Goal: Navigation & Orientation: Find specific page/section

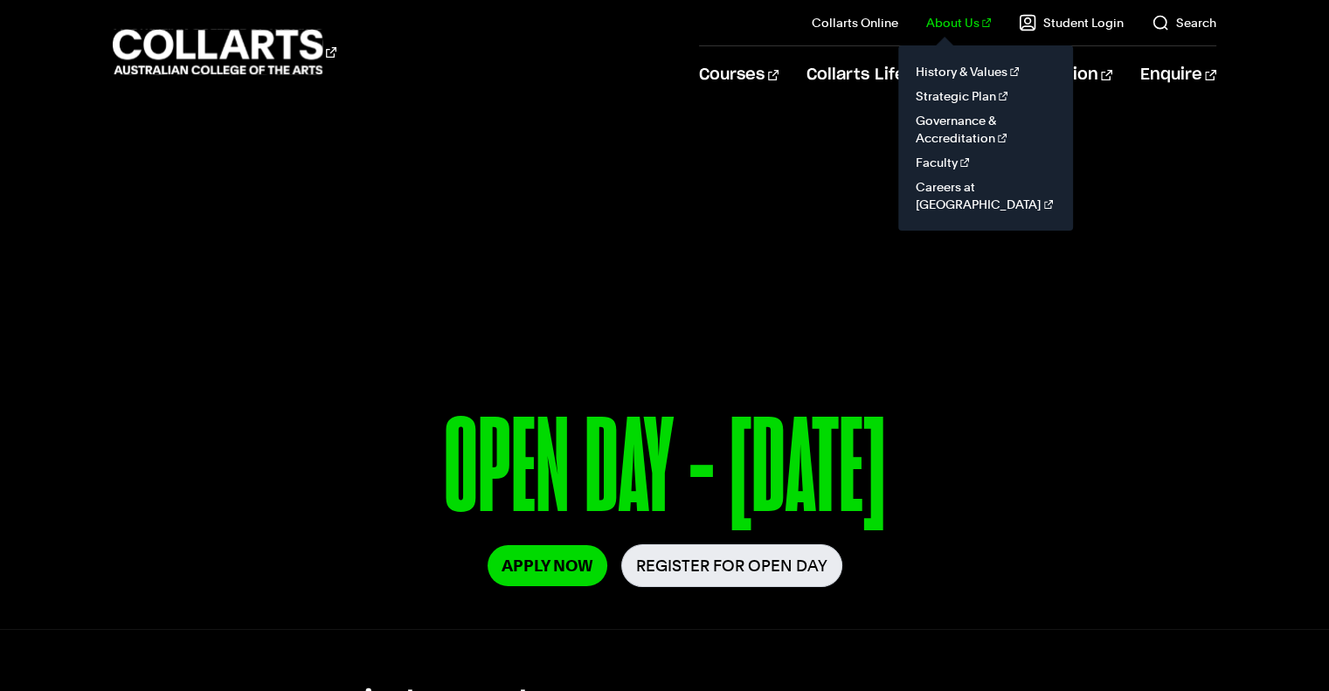
click at [973, 22] on link "About Us" at bounding box center [958, 22] width 65 height 17
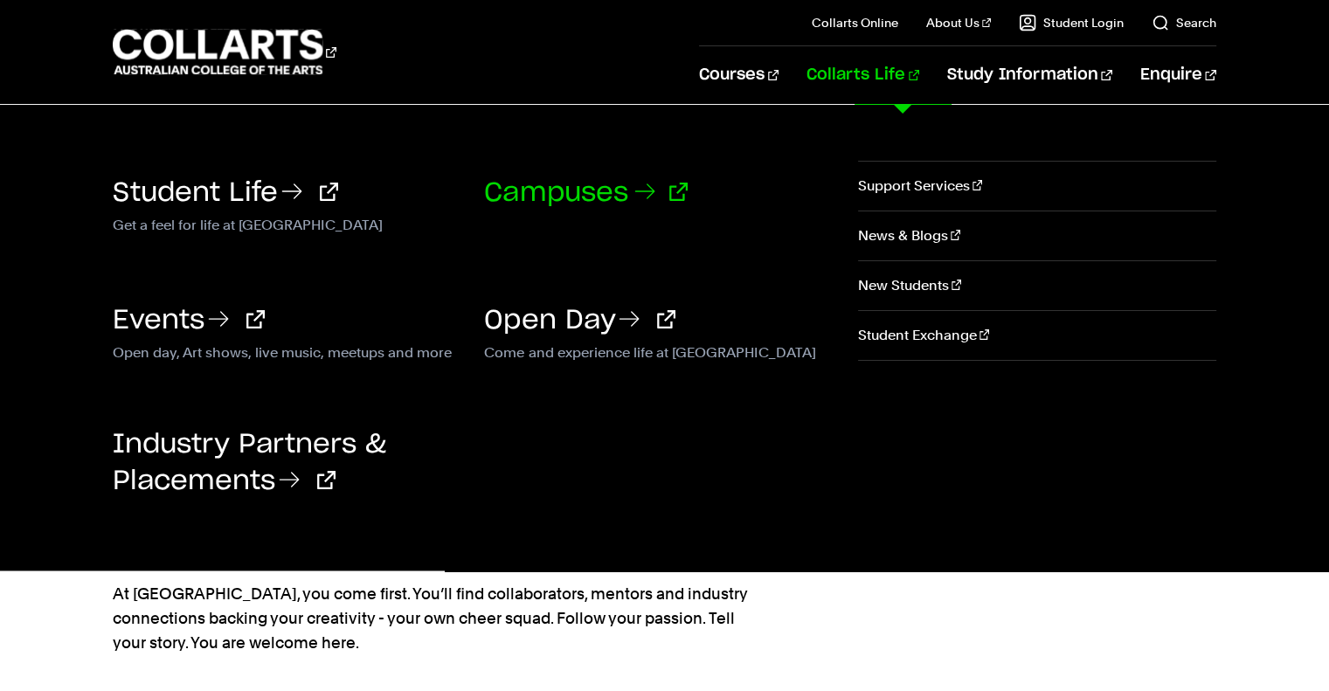
click at [571, 191] on link "Campuses" at bounding box center [586, 193] width 204 height 26
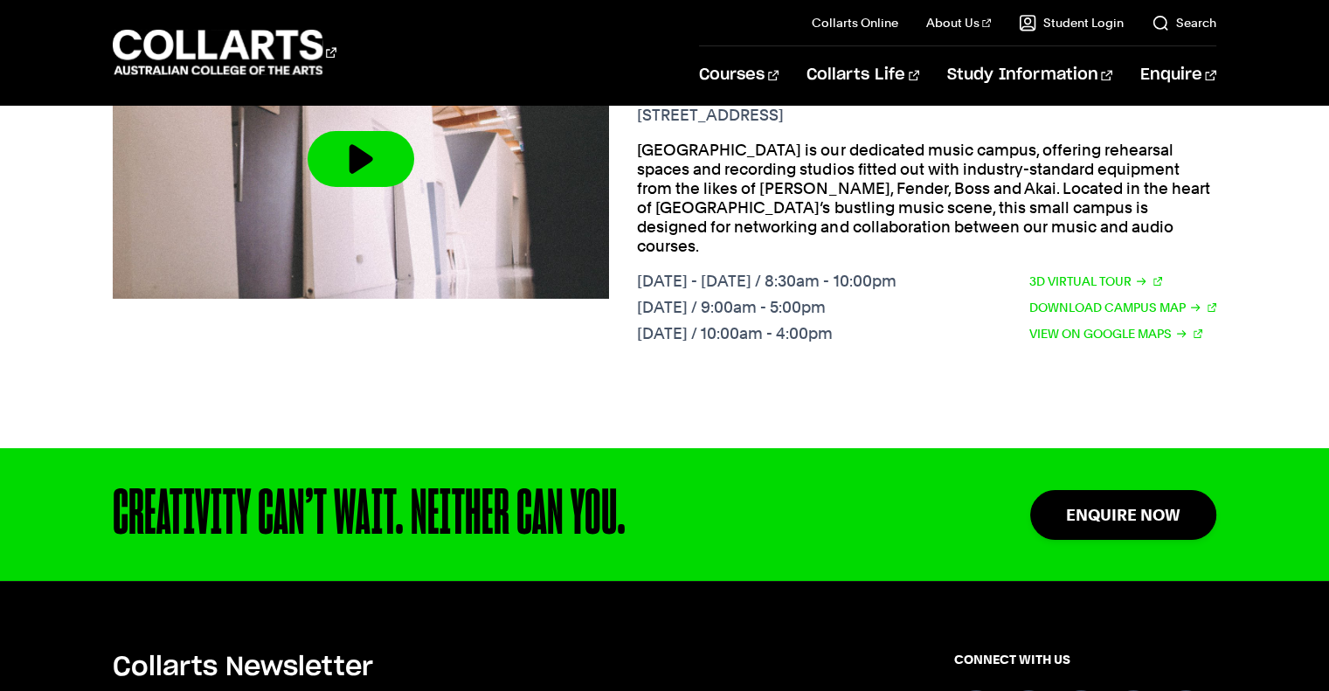
scroll to position [2019, 0]
